Goal: Check status

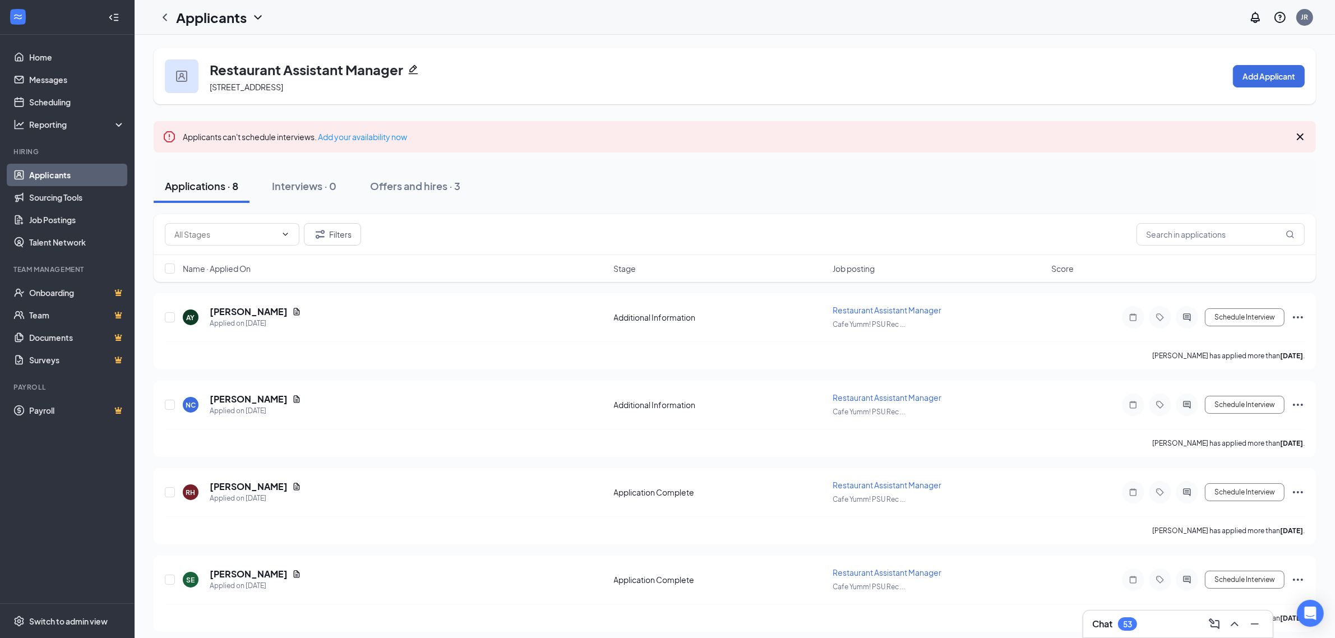
click at [1137, 628] on div "53" at bounding box center [1127, 623] width 19 height 13
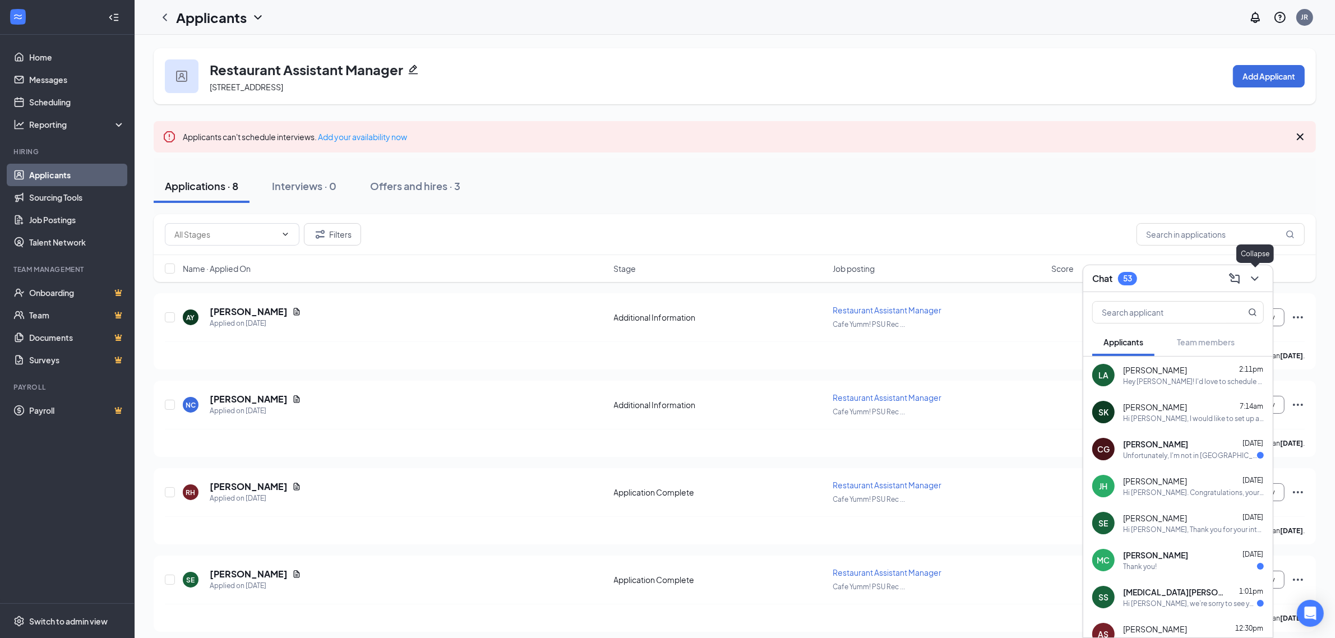
click at [1256, 278] on icon "ChevronDown" at bounding box center [1254, 278] width 7 height 4
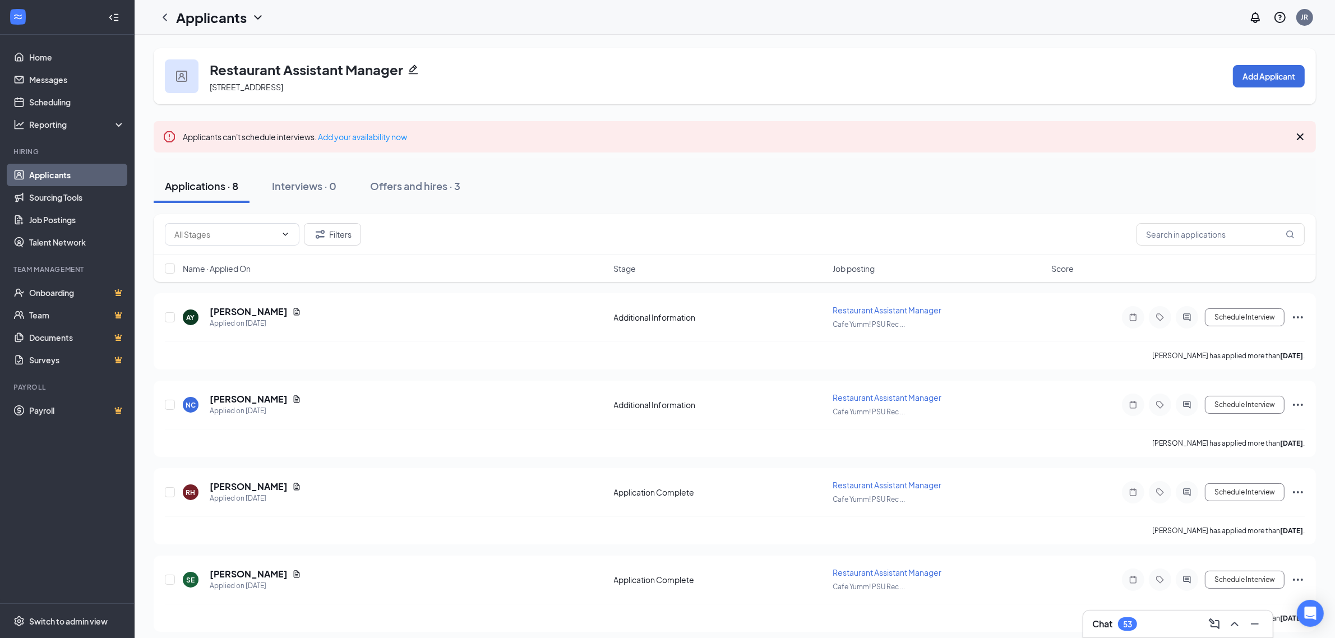
click at [651, 181] on div "Applications · 8 Interviews · 0 Offers and hires · 3" at bounding box center [735, 186] width 1162 height 34
click at [303, 181] on div "Interviews · 0" at bounding box center [304, 186] width 64 height 14
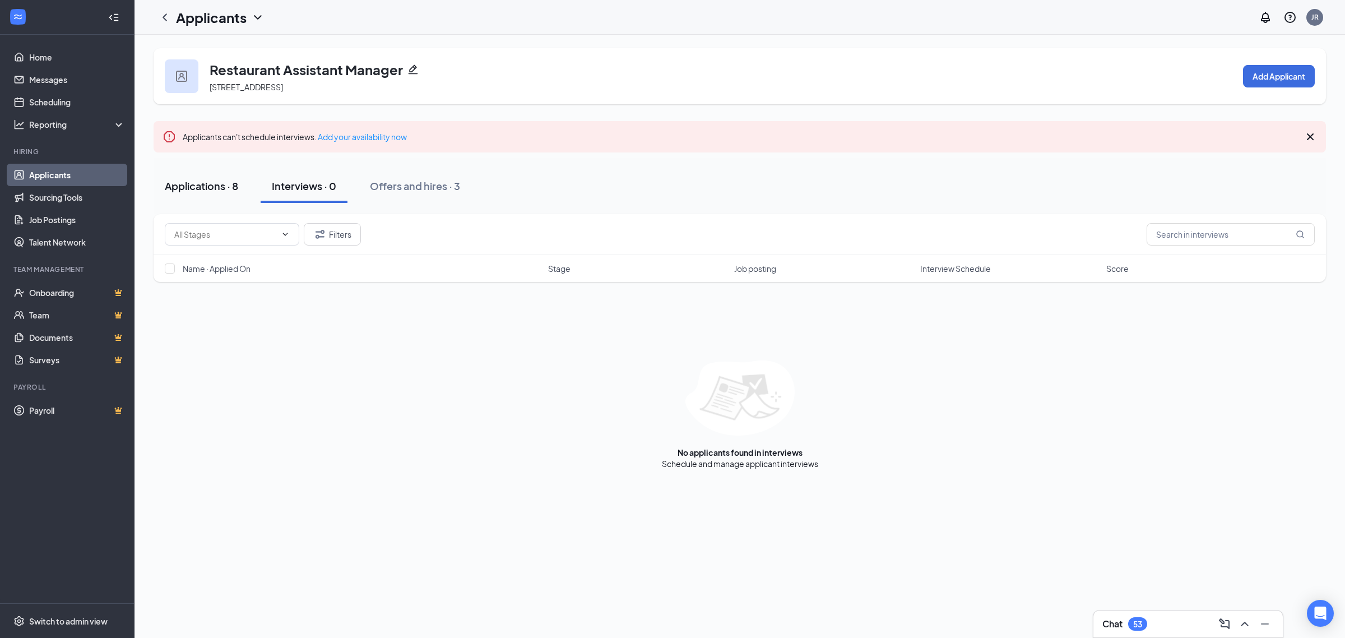
click at [221, 181] on div "Applications · 8" at bounding box center [201, 186] width 73 height 14
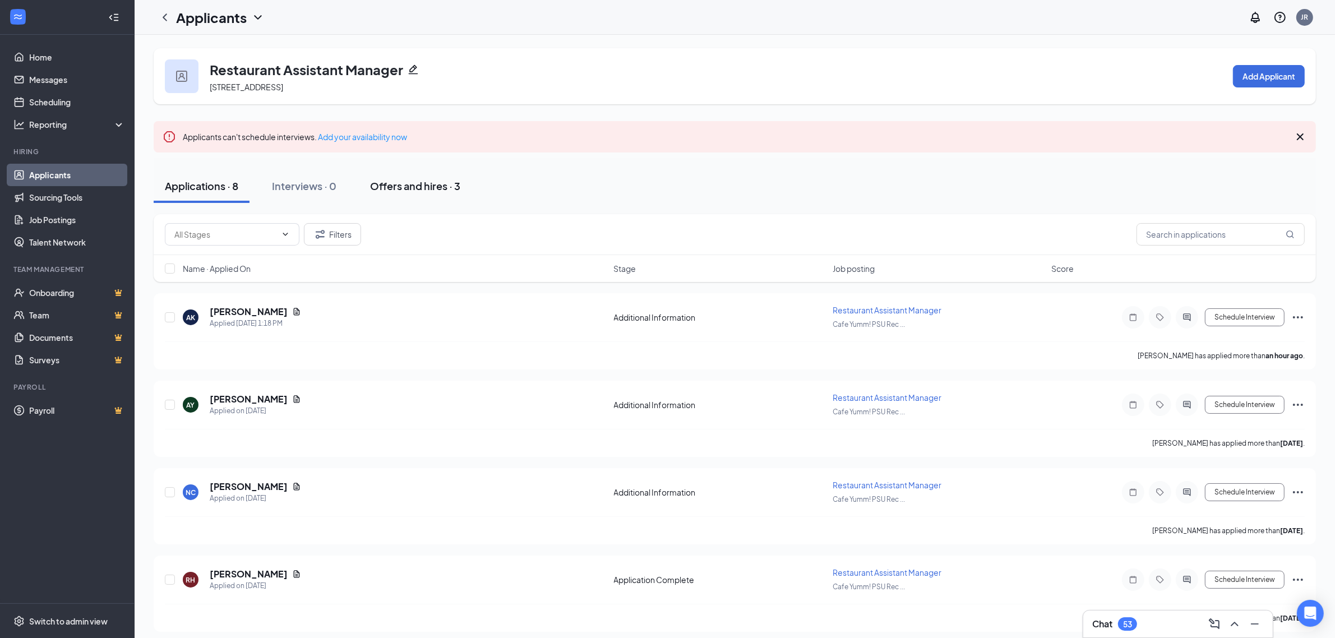
click at [413, 191] on div "Offers and hires · 3" at bounding box center [415, 186] width 90 height 14
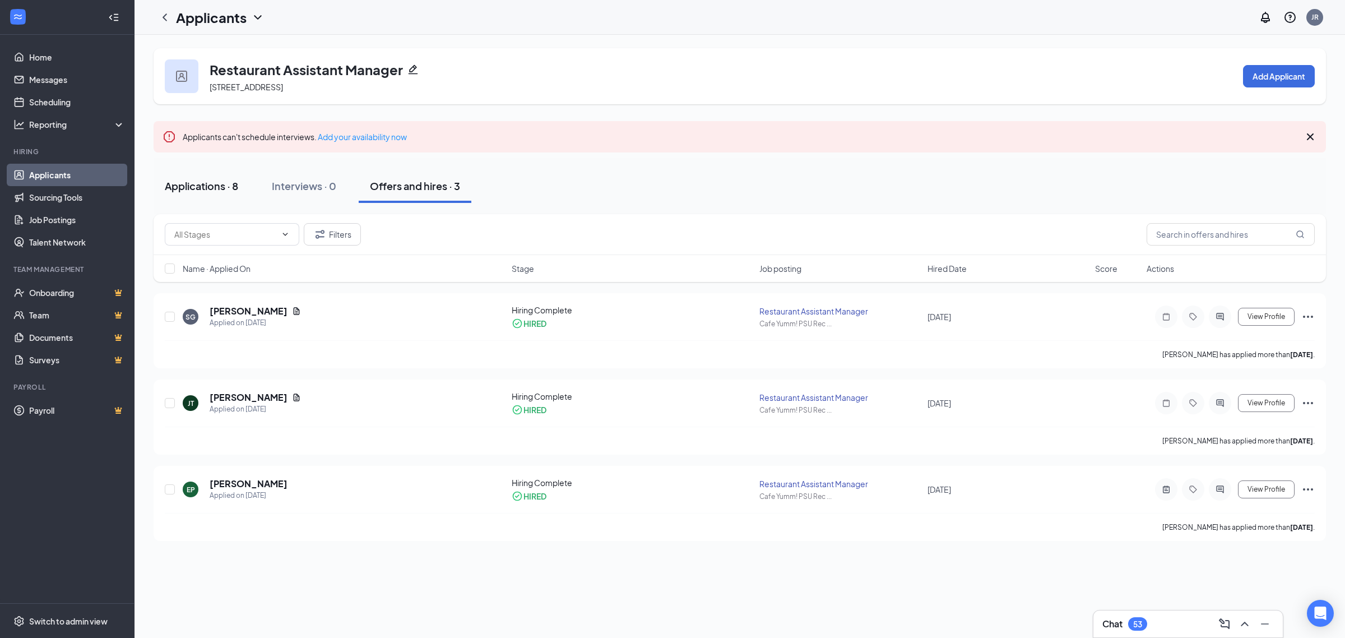
click at [219, 184] on div "Applications · 8" at bounding box center [201, 186] width 73 height 14
